Goal: Task Accomplishment & Management: Complete application form

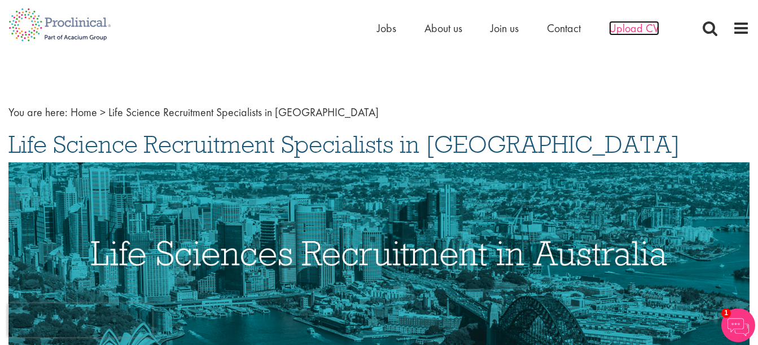
click at [637, 28] on span "Upload CV" at bounding box center [634, 28] width 50 height 15
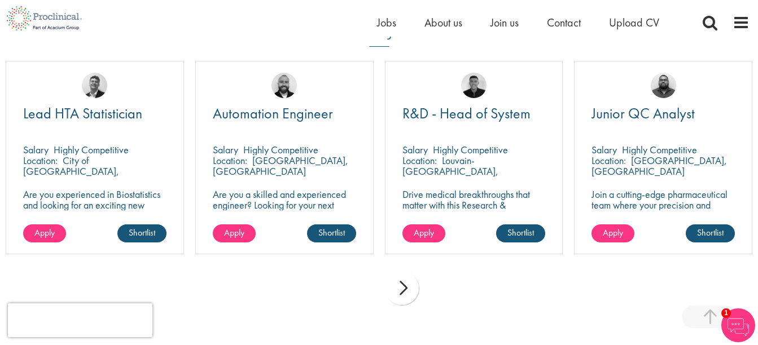
scroll to position [790, 0]
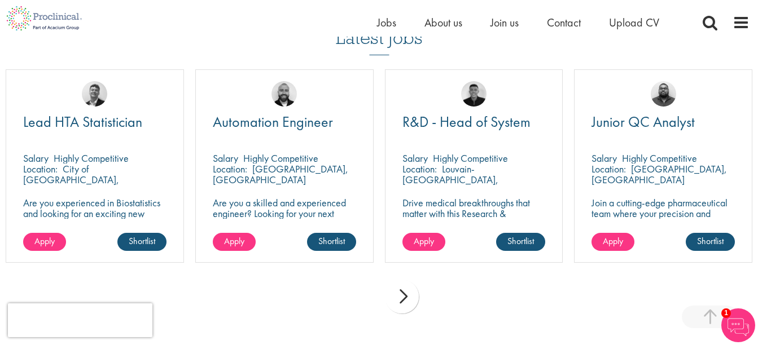
click at [400, 298] on div "next" at bounding box center [402, 297] width 34 height 34
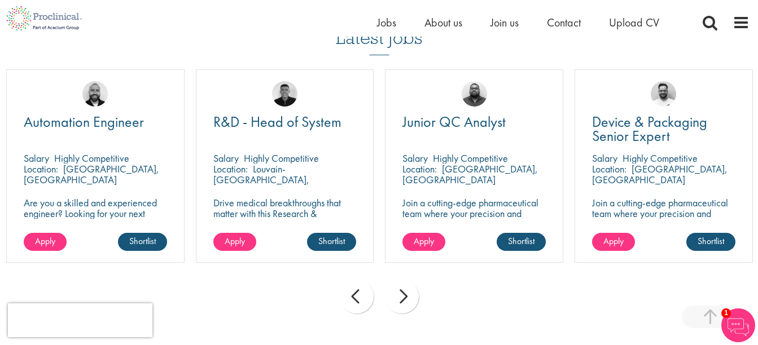
click at [400, 296] on div "next" at bounding box center [402, 297] width 34 height 34
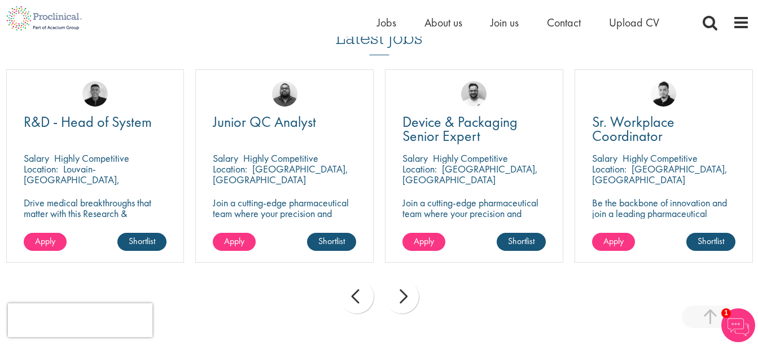
click at [400, 296] on div "next" at bounding box center [402, 297] width 34 height 34
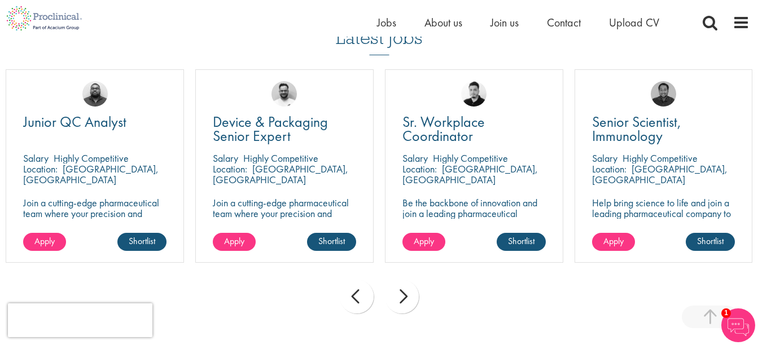
click at [400, 296] on div "next" at bounding box center [402, 297] width 34 height 34
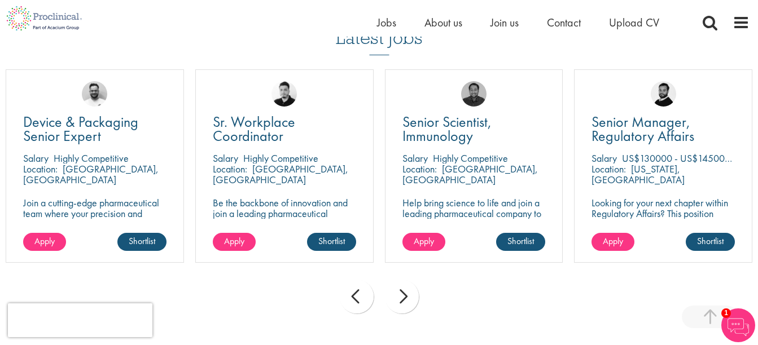
click at [400, 296] on div "next" at bounding box center [402, 297] width 34 height 34
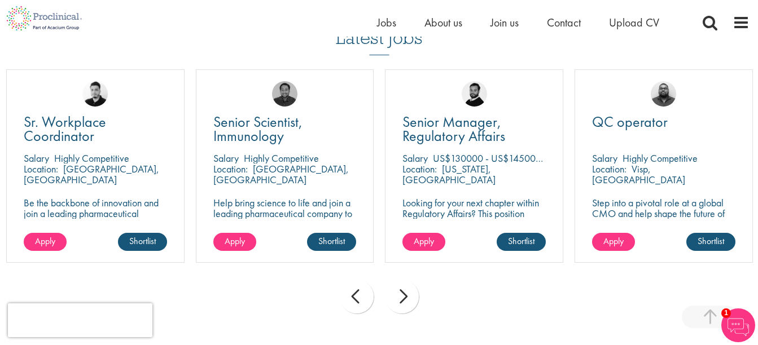
click at [400, 296] on div "next" at bounding box center [402, 297] width 34 height 34
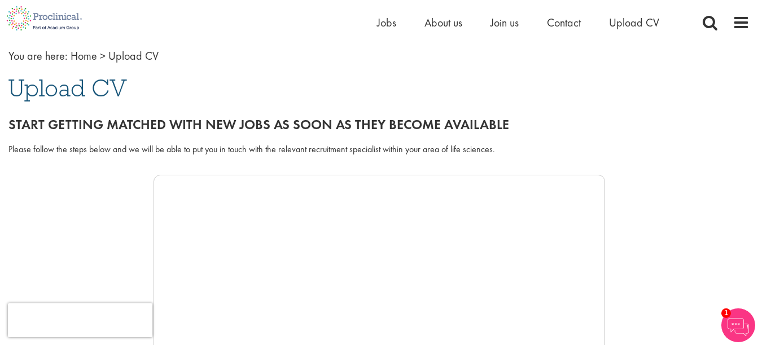
scroll to position [0, 0]
